Goal: Transaction & Acquisition: Purchase product/service

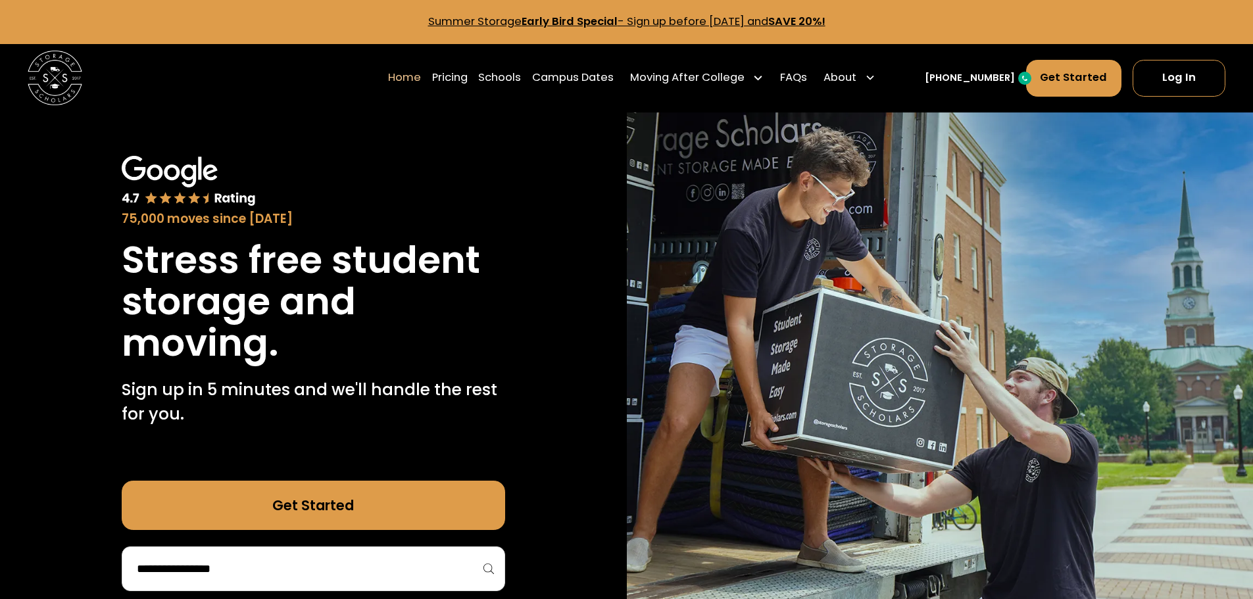
click at [277, 573] on input "search" at bounding box center [313, 569] width 356 height 22
click at [305, 506] on link "Get Started" at bounding box center [313, 505] width 383 height 49
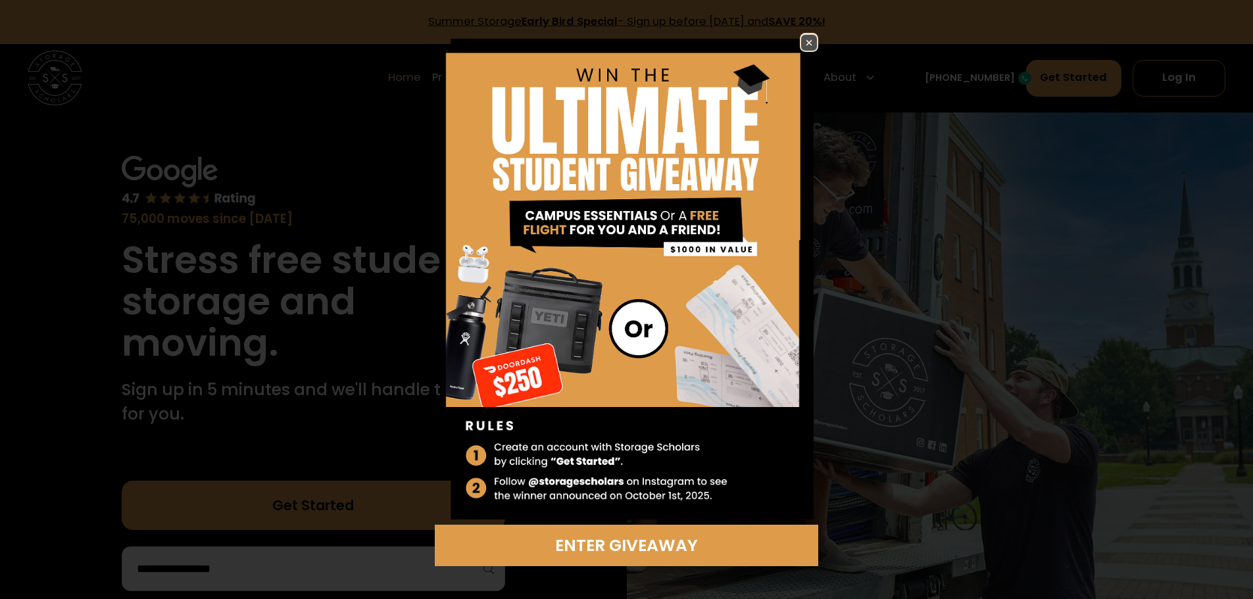
click at [806, 40] on img at bounding box center [809, 43] width 16 height 16
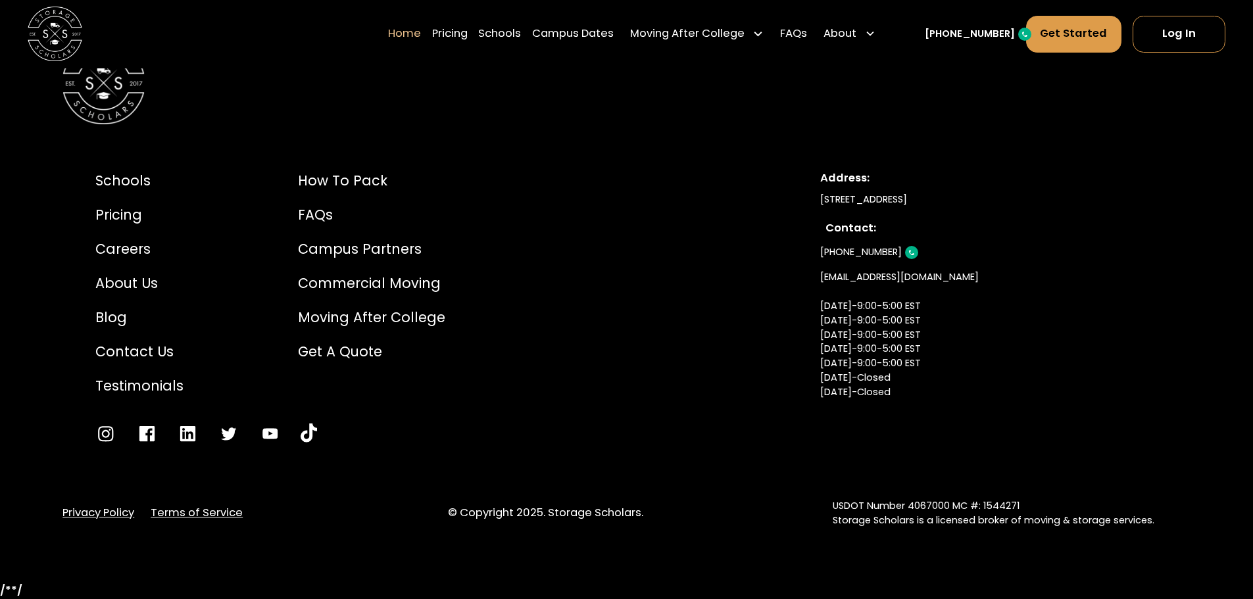
scroll to position [4495, 0]
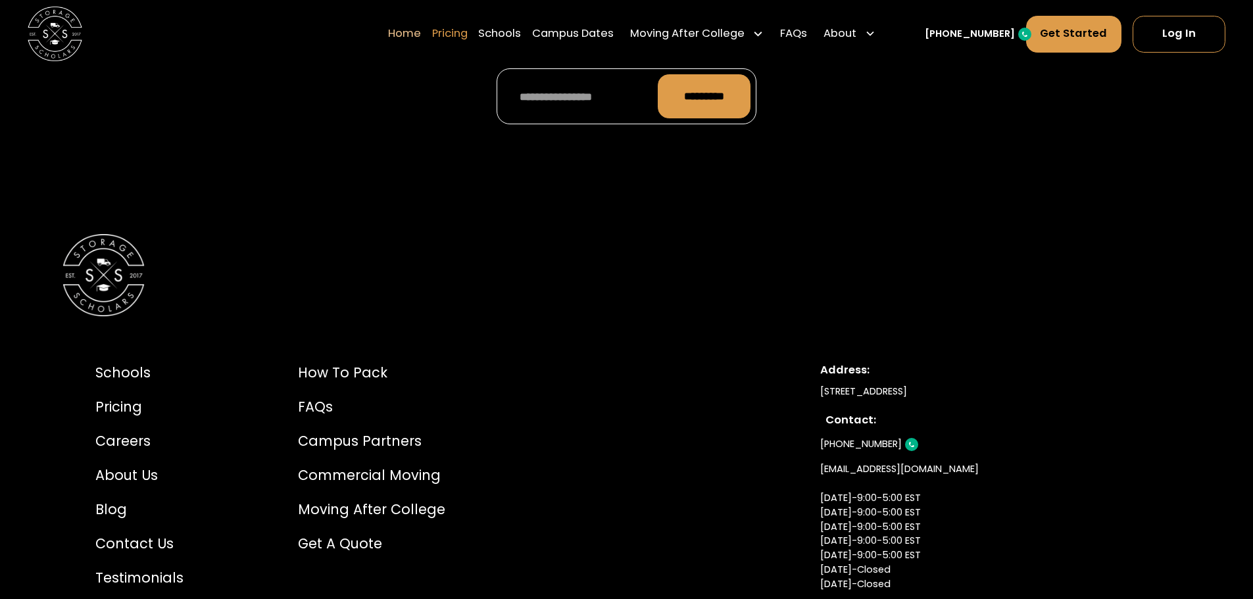
click at [468, 30] on link "Pricing" at bounding box center [450, 34] width 36 height 38
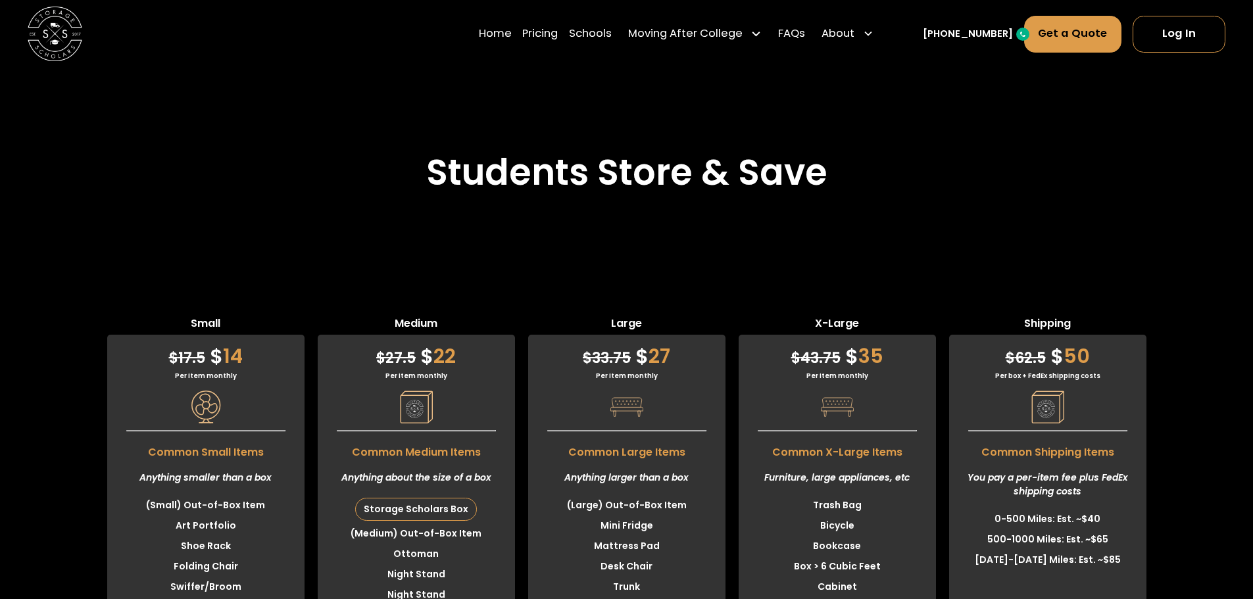
scroll to position [3565, 0]
